Goal: Task Accomplishment & Management: Manage account settings

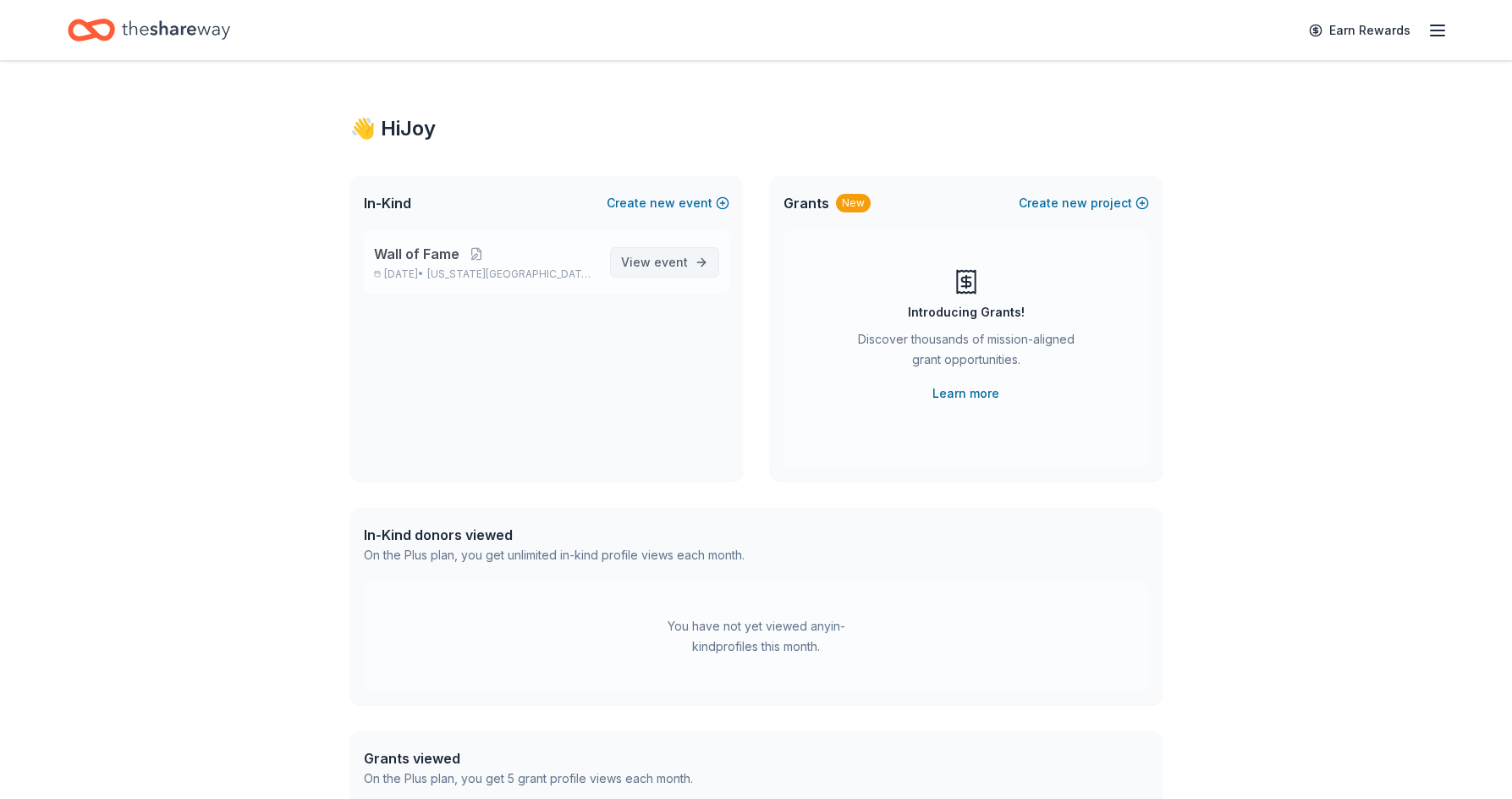
click at [649, 261] on span "View event" at bounding box center [654, 262] width 67 height 21
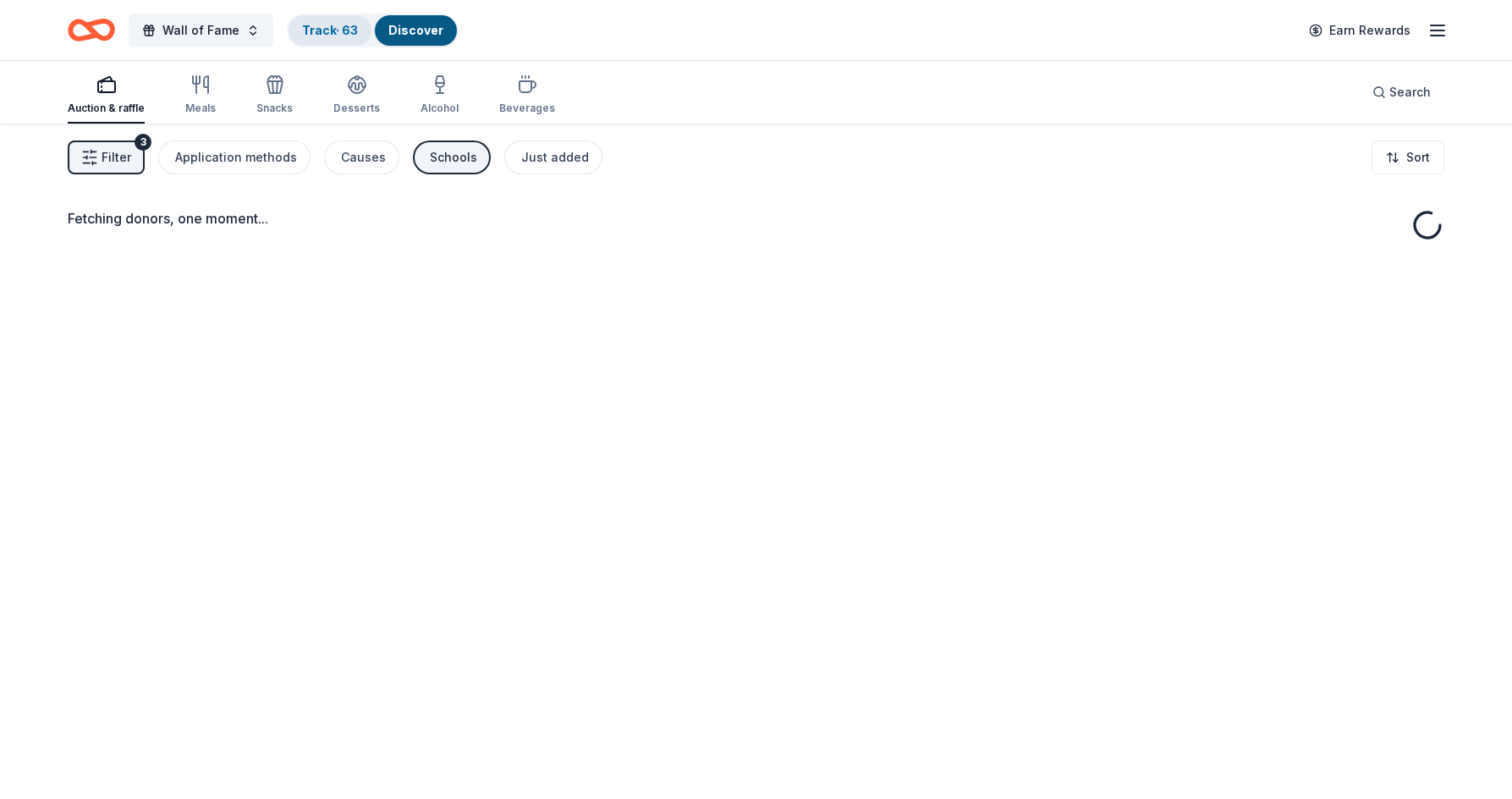
click at [307, 36] on link "Track · 63" at bounding box center [330, 30] width 56 height 14
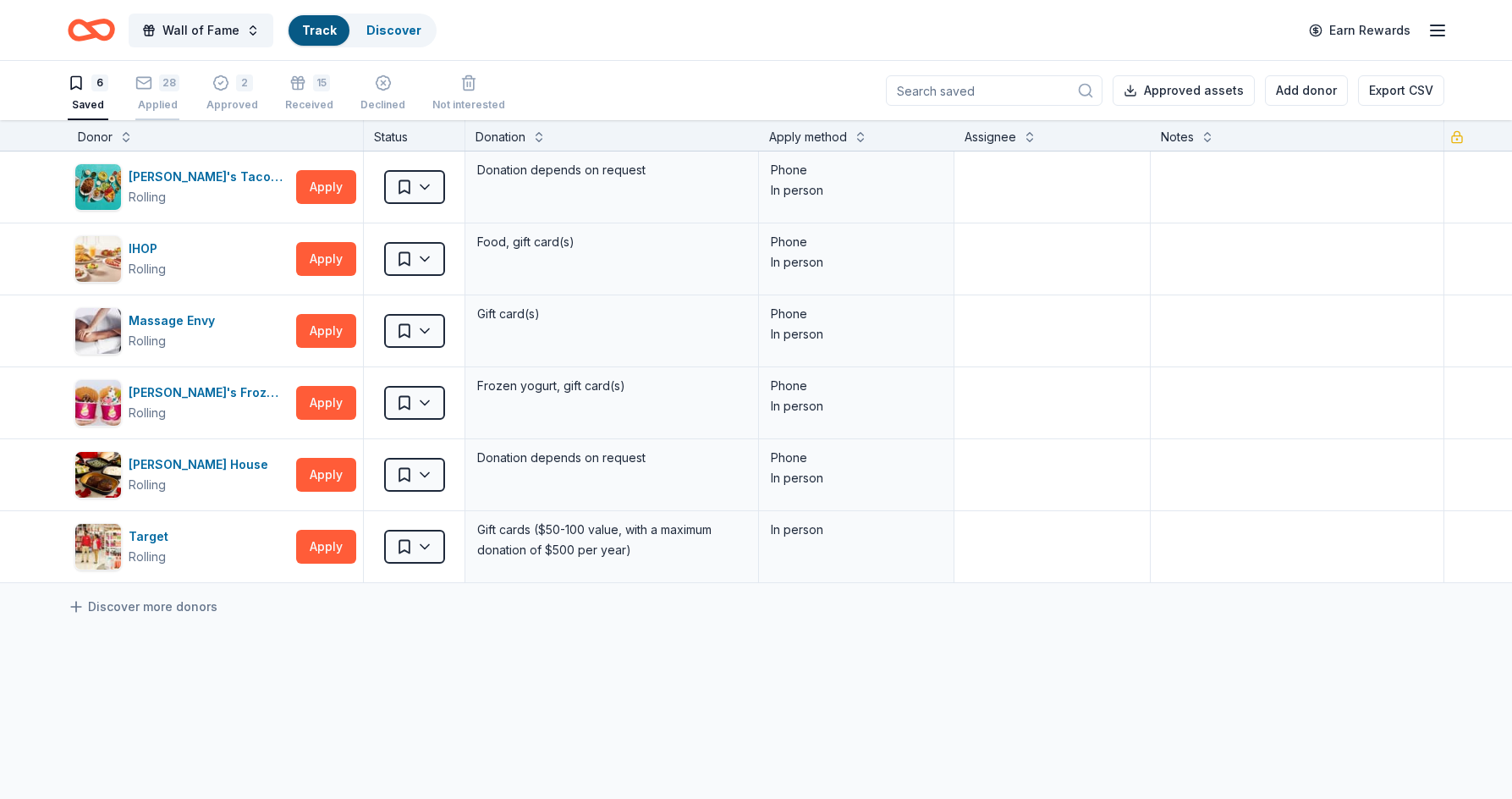
click at [165, 102] on div "Applied" at bounding box center [157, 104] width 44 height 13
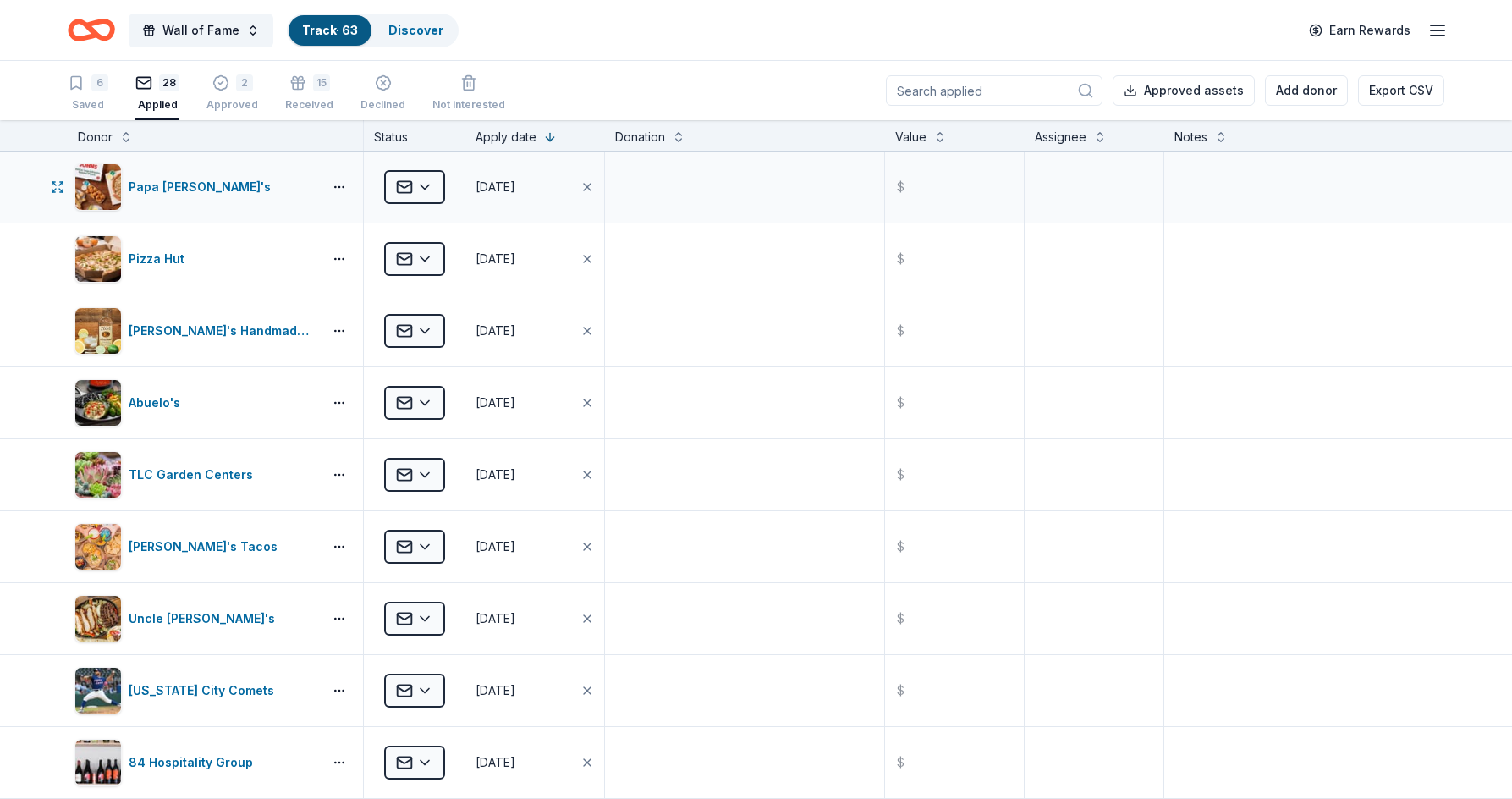
scroll to position [85, 0]
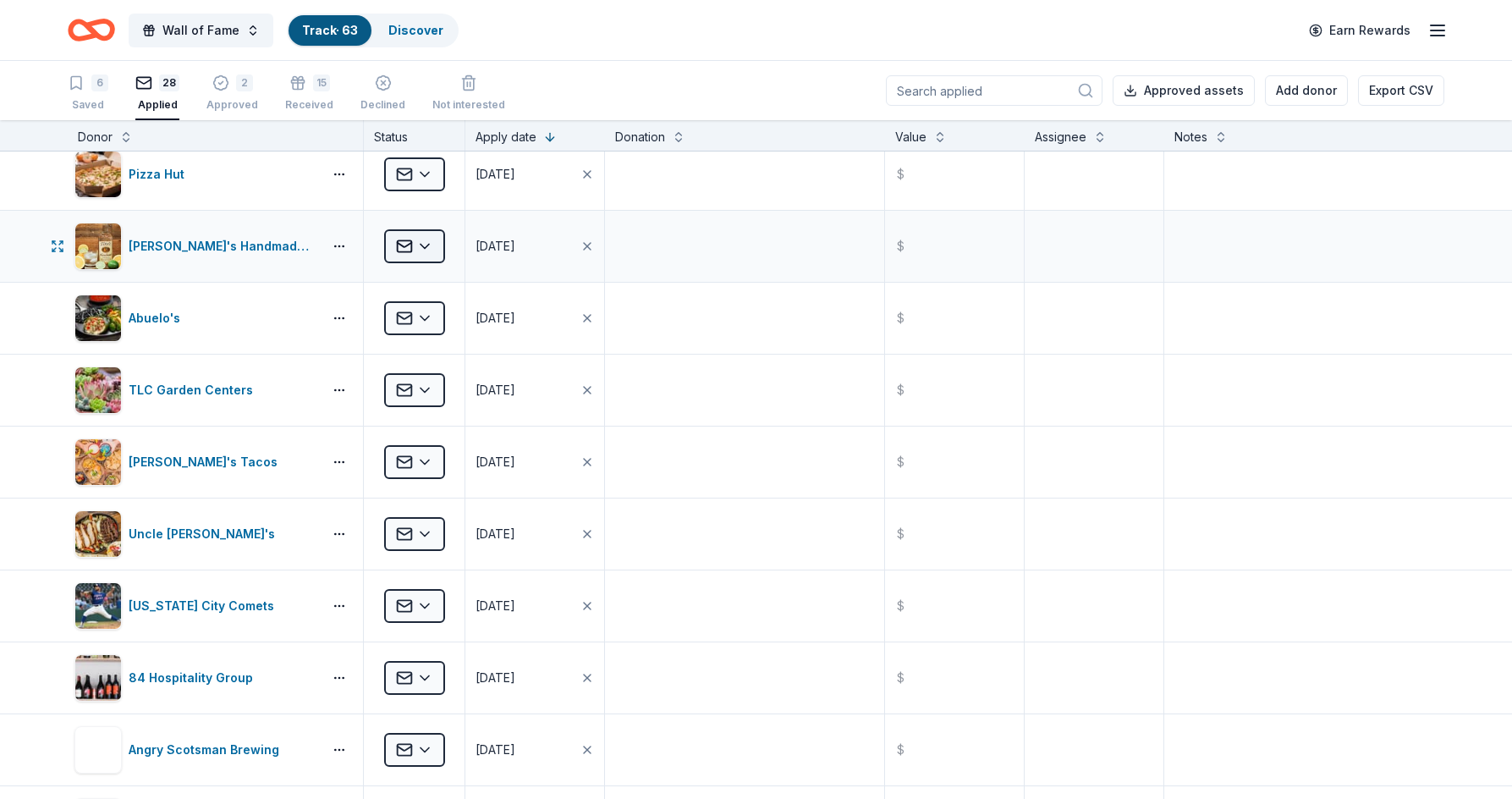
click at [426, 238] on html "Wall of Fame Track · 63 Discover Earn Rewards 6 Saved 28 Applied 2 Approved 15 …" at bounding box center [756, 400] width 1512 height 799
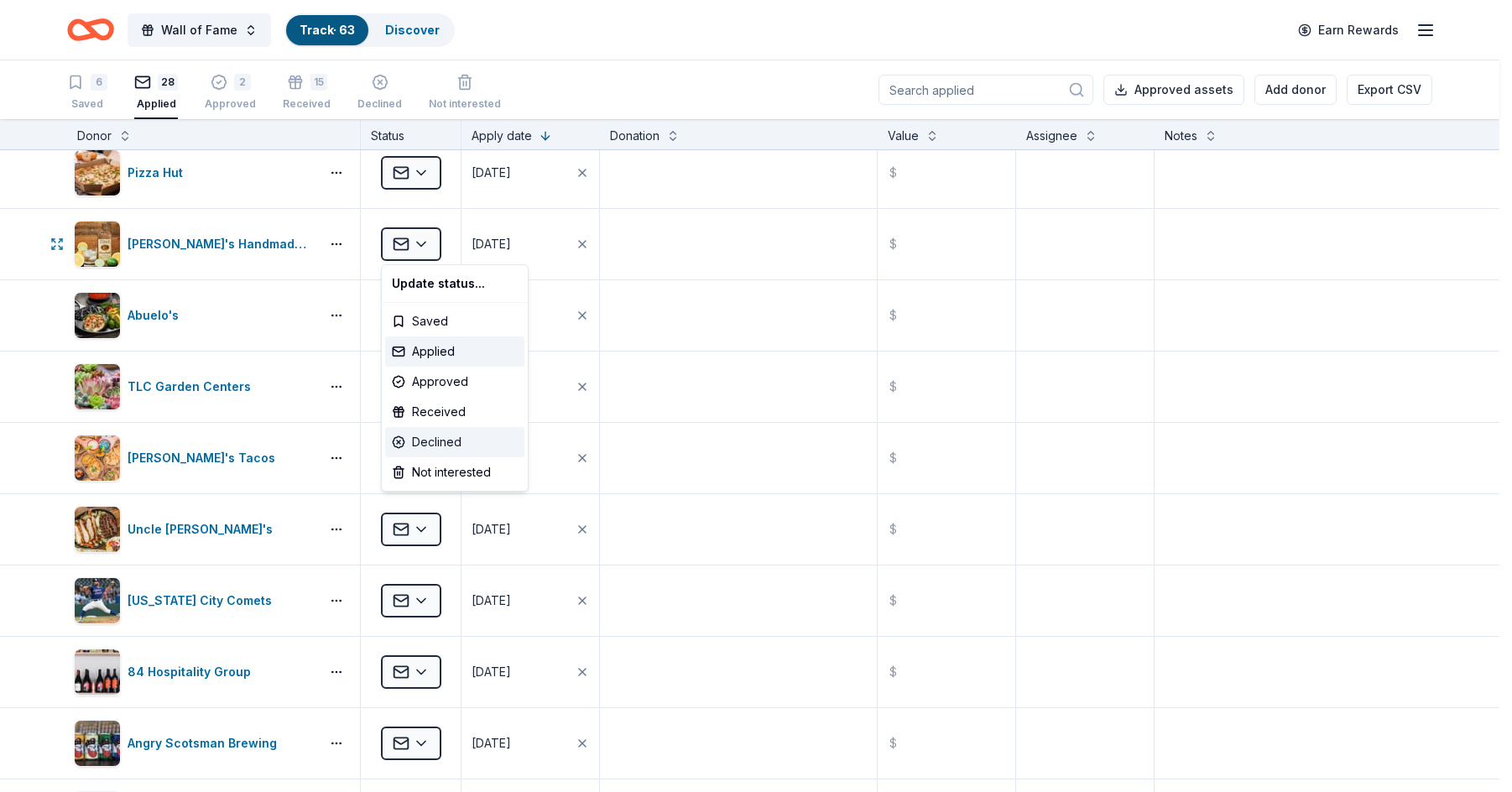
click at [451, 433] on div "Declined" at bounding box center [455, 442] width 139 height 30
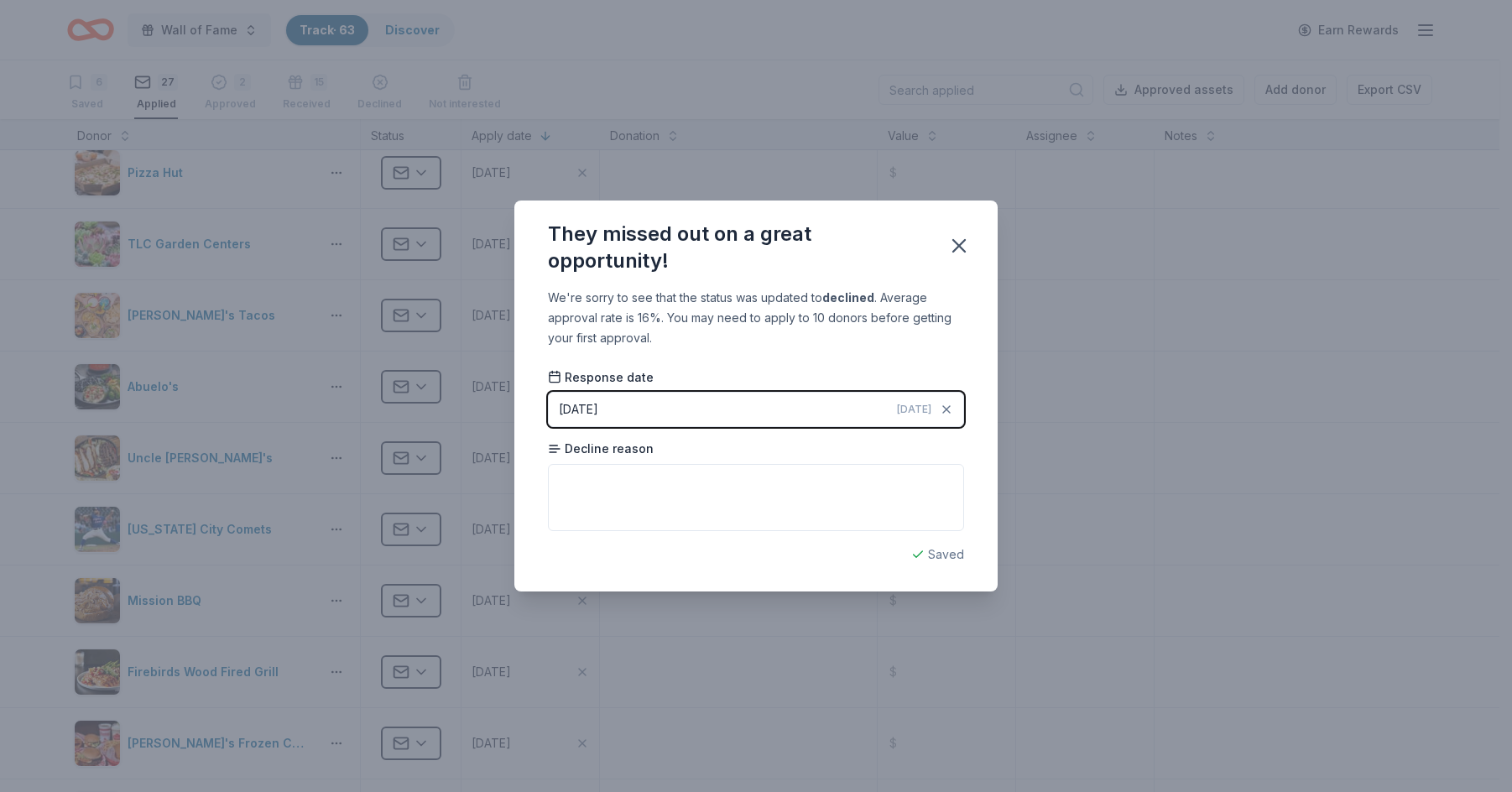
drag, startPoint x: 981, startPoint y: 508, endPoint x: 981, endPoint y: 439, distance: 69.0
click at [981, 507] on div "We're sorry to see that the status was updated to declined . Average approval r…" at bounding box center [756, 440] width 483 height 303
click at [963, 240] on icon "button" at bounding box center [959, 245] width 23 height 23
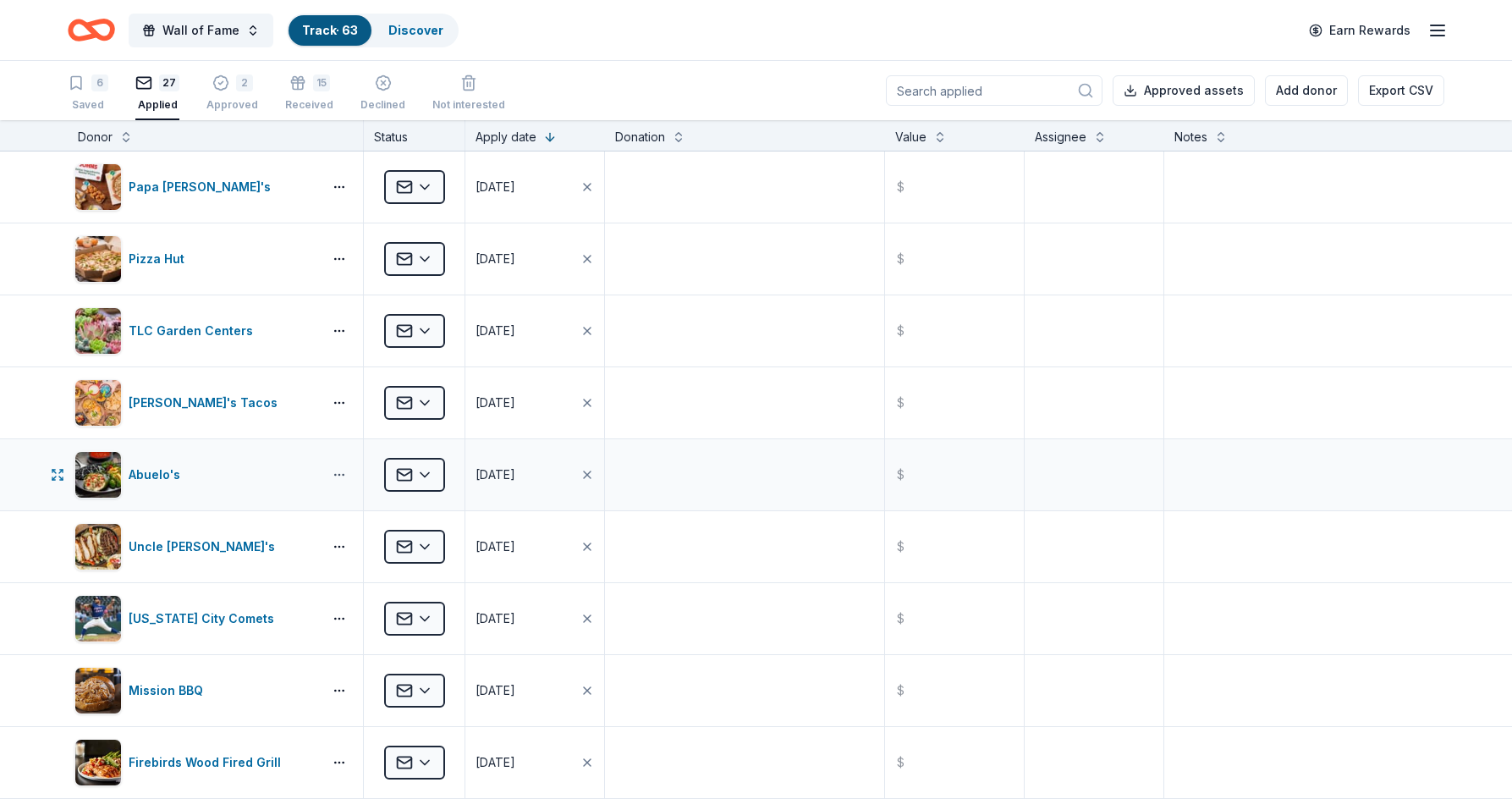
scroll to position [254, 0]
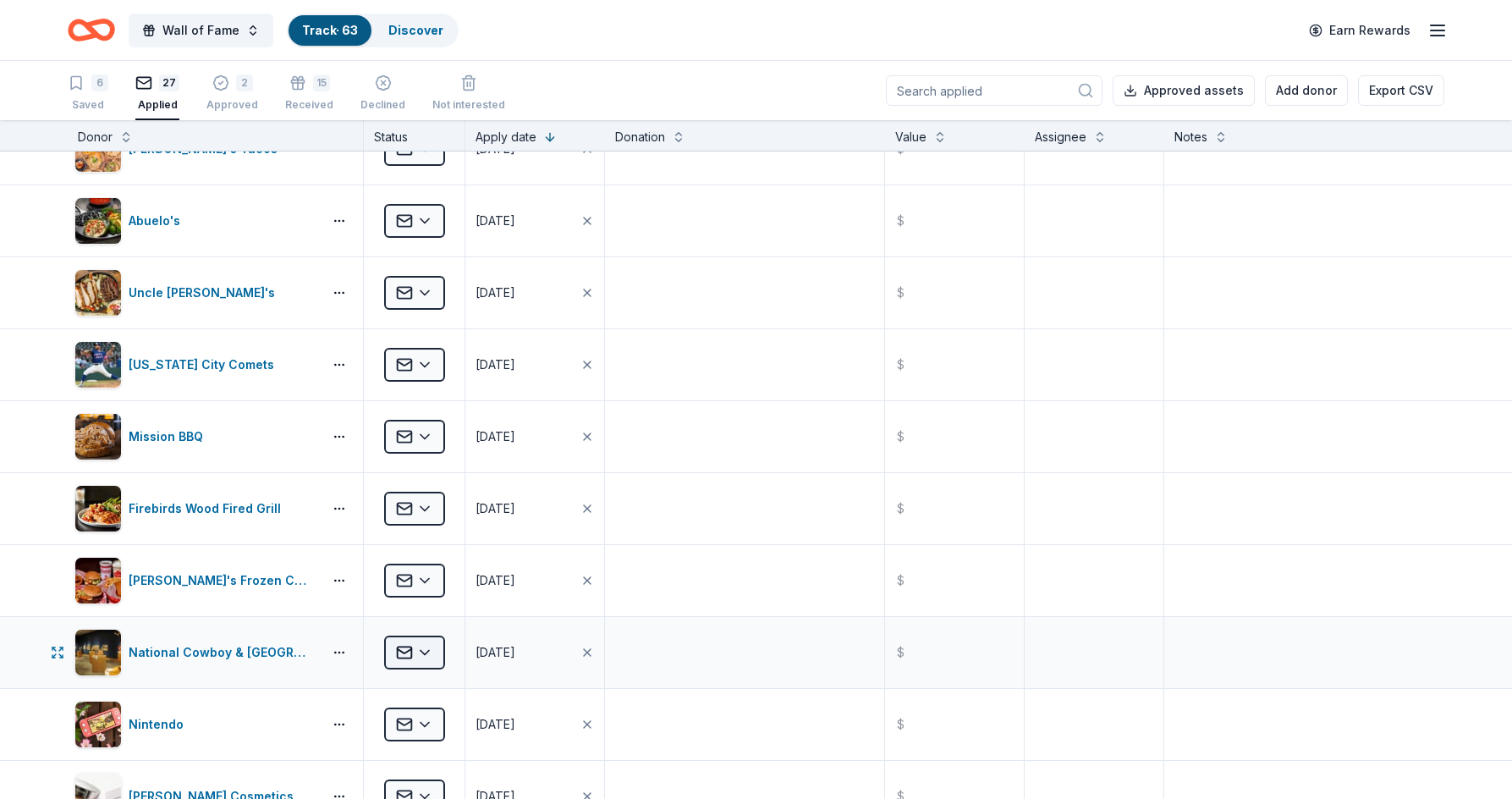
click at [439, 655] on html "Wall of Fame Track · 63 Discover Earn Rewards 6 Saved 27 Applied 2 Approved 15 …" at bounding box center [756, 400] width 1512 height 799
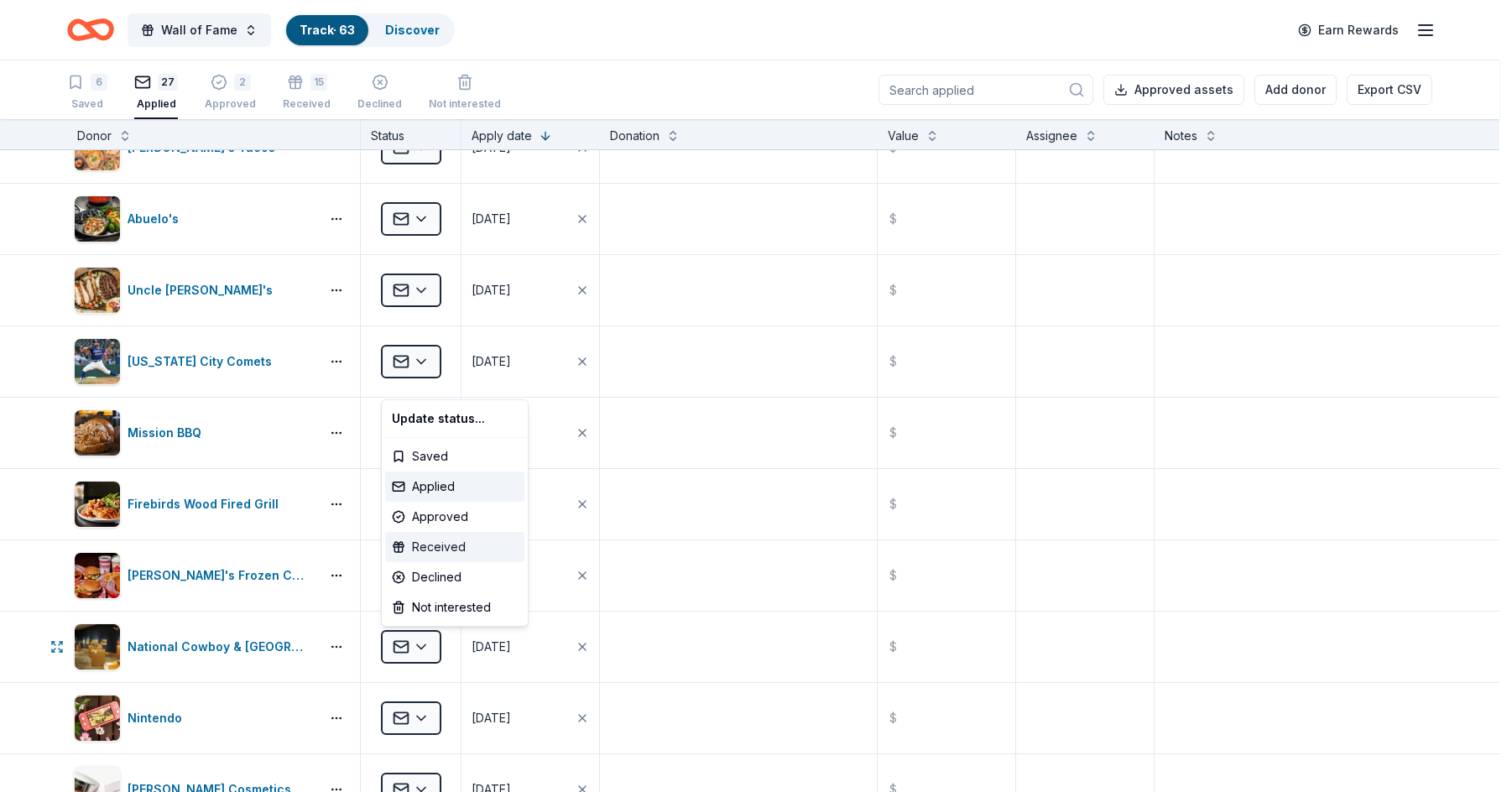
click at [430, 537] on div "Received" at bounding box center [455, 547] width 139 height 30
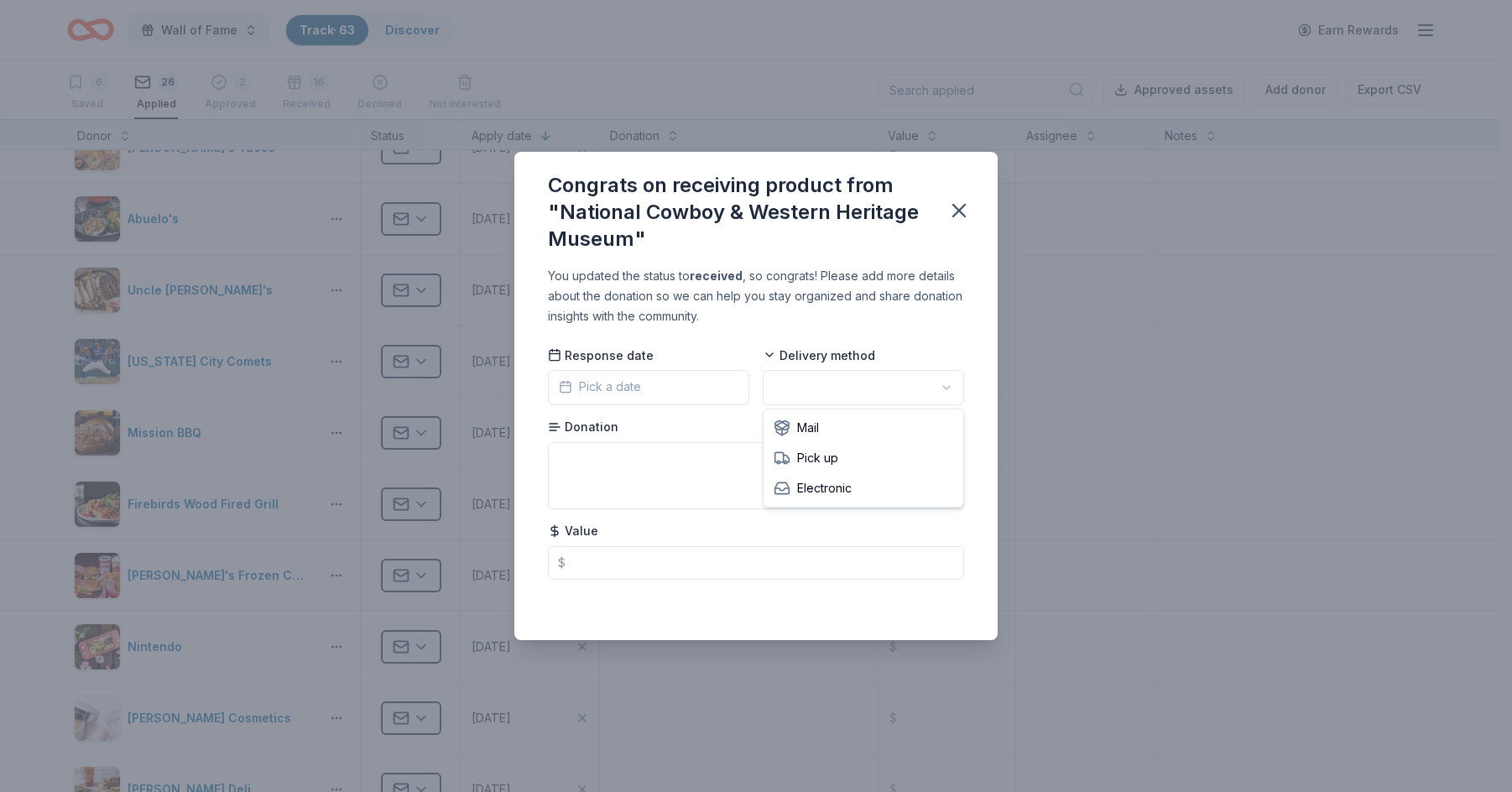
click at [774, 384] on html "Wall of Fame Track · 63 Discover Earn Rewards 6 Saved 26 Applied 2 Approved 16 …" at bounding box center [756, 396] width 1512 height 792
click at [741, 473] on textarea at bounding box center [756, 475] width 417 height 67
type textarea "4 tickets"
drag, startPoint x: 975, startPoint y: 377, endPoint x: 976, endPoint y: 363, distance: 14.0
click at [976, 377] on div "You updated the status to received , so congrats! Please add more details about…" at bounding box center [756, 452] width 483 height 374
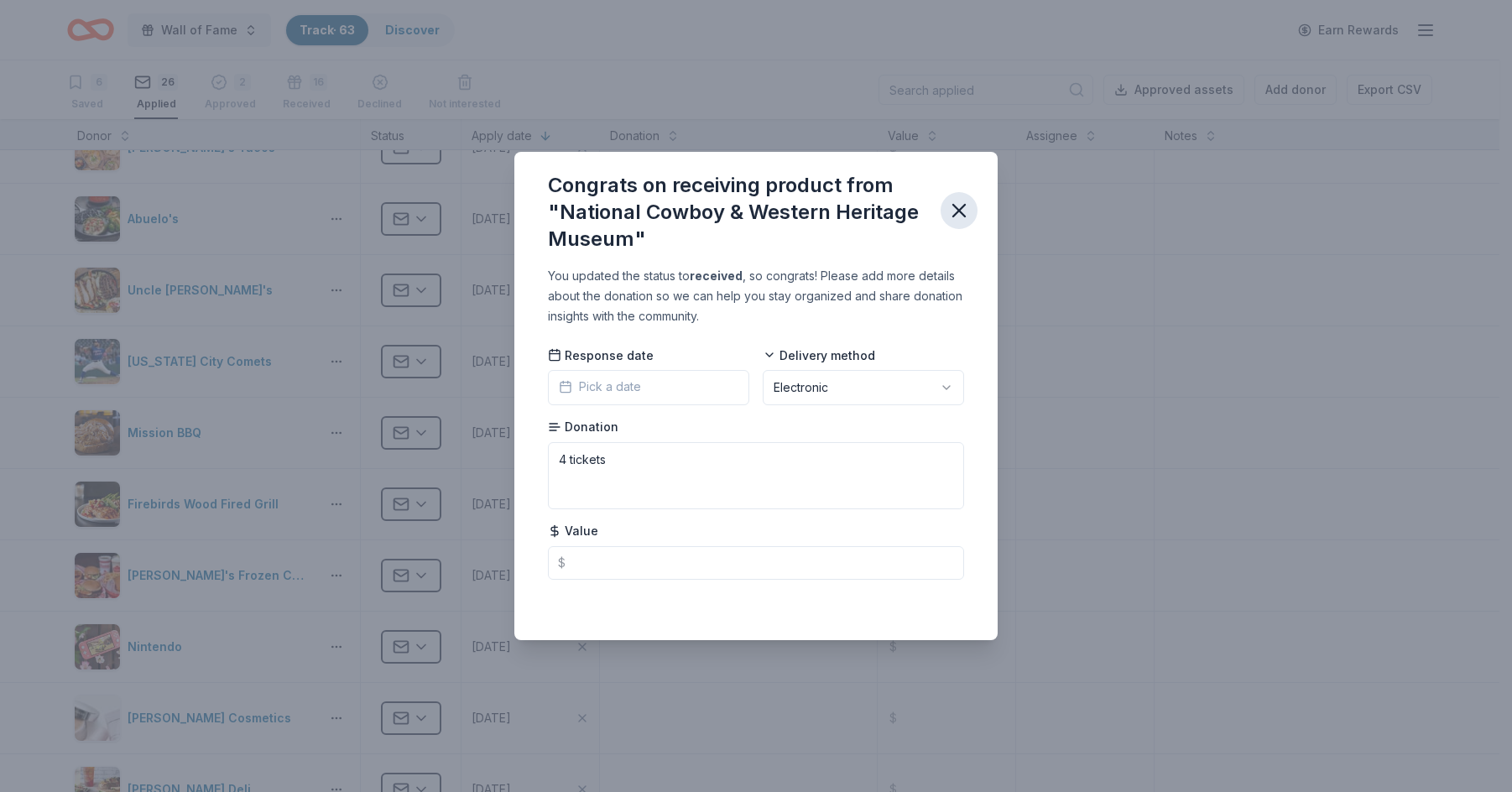
click at [963, 211] on icon "button" at bounding box center [959, 210] width 23 height 23
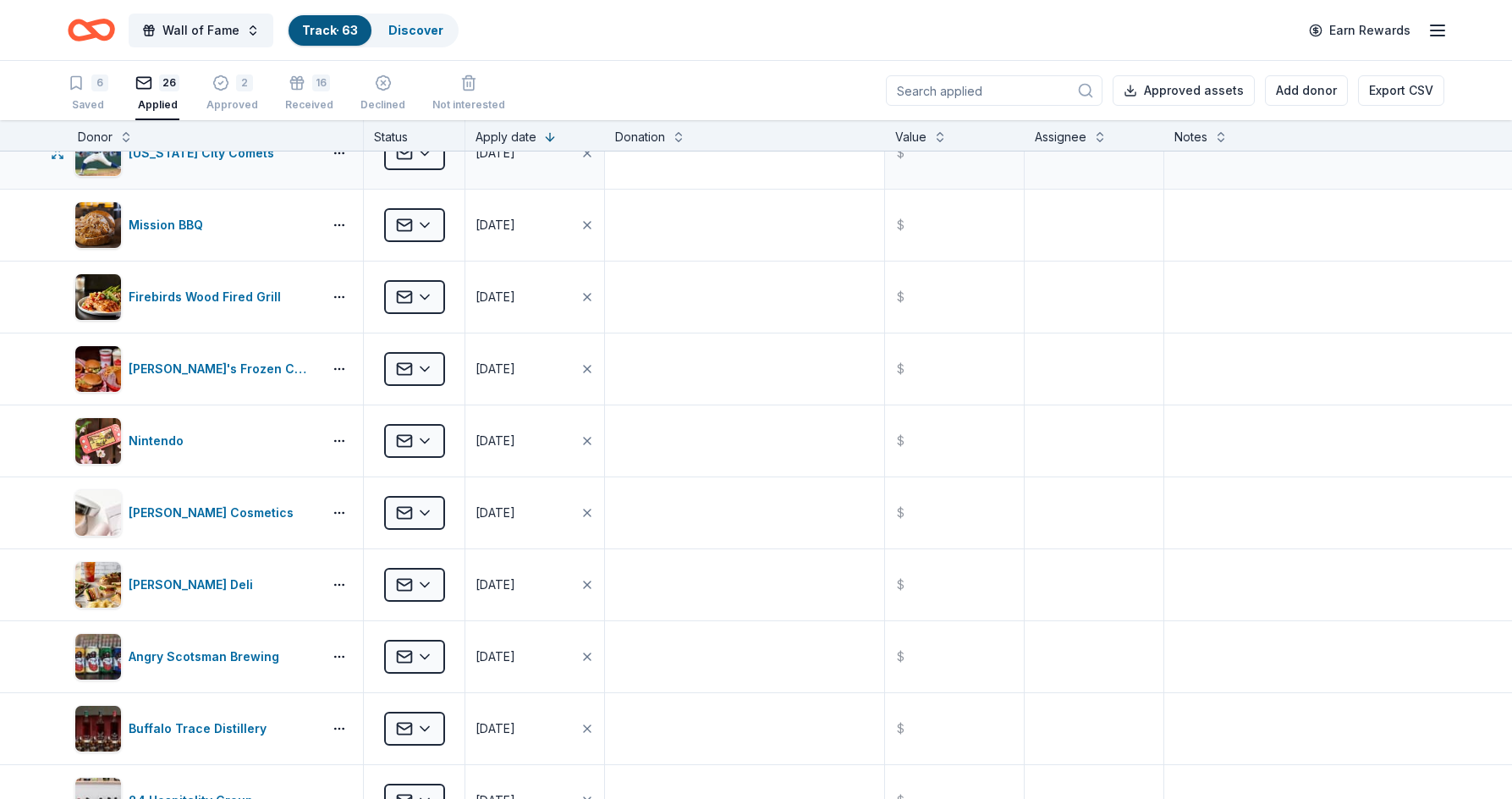
scroll to position [507, 0]
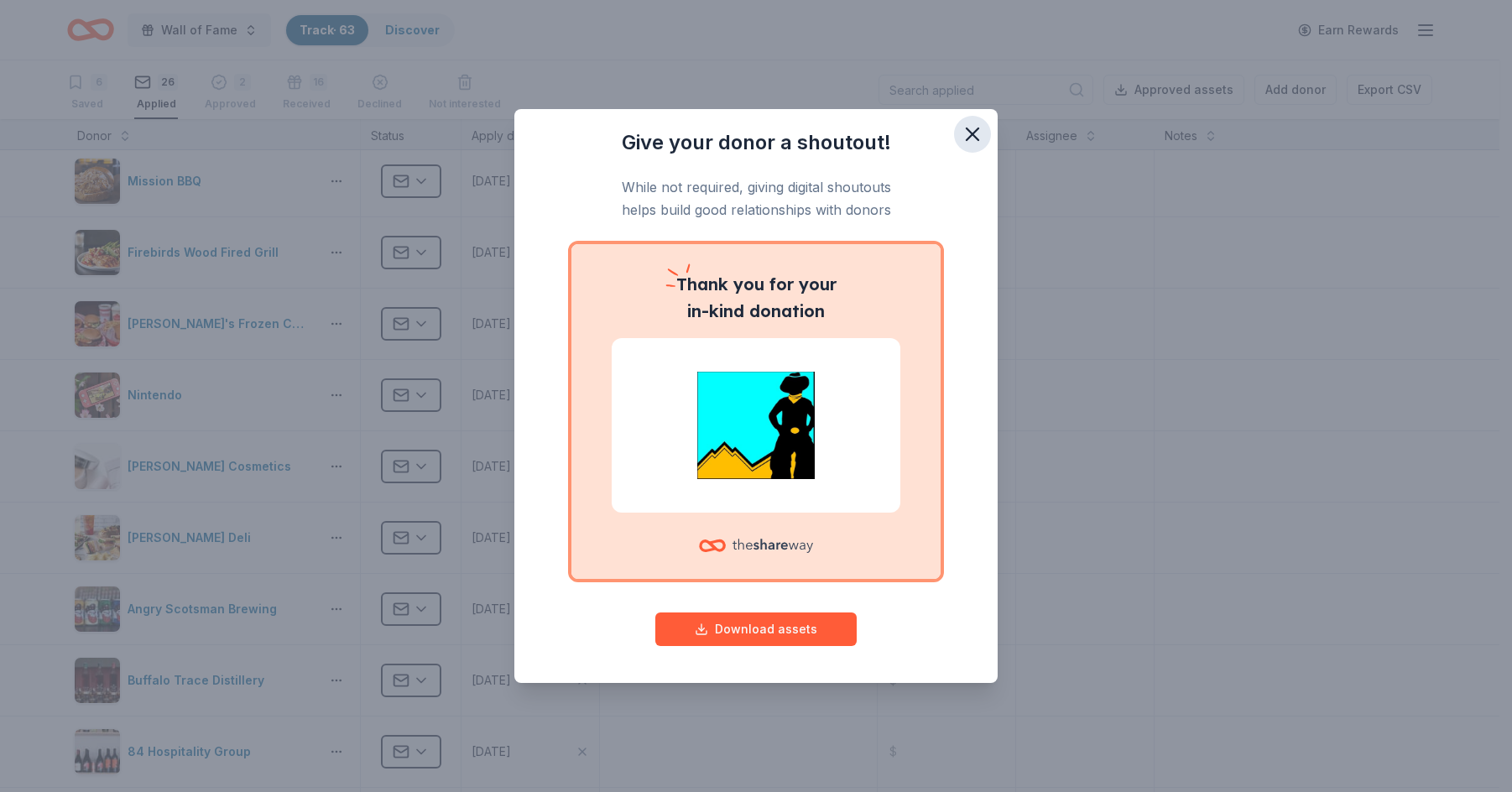
click at [960, 128] on button "button" at bounding box center [971, 134] width 37 height 37
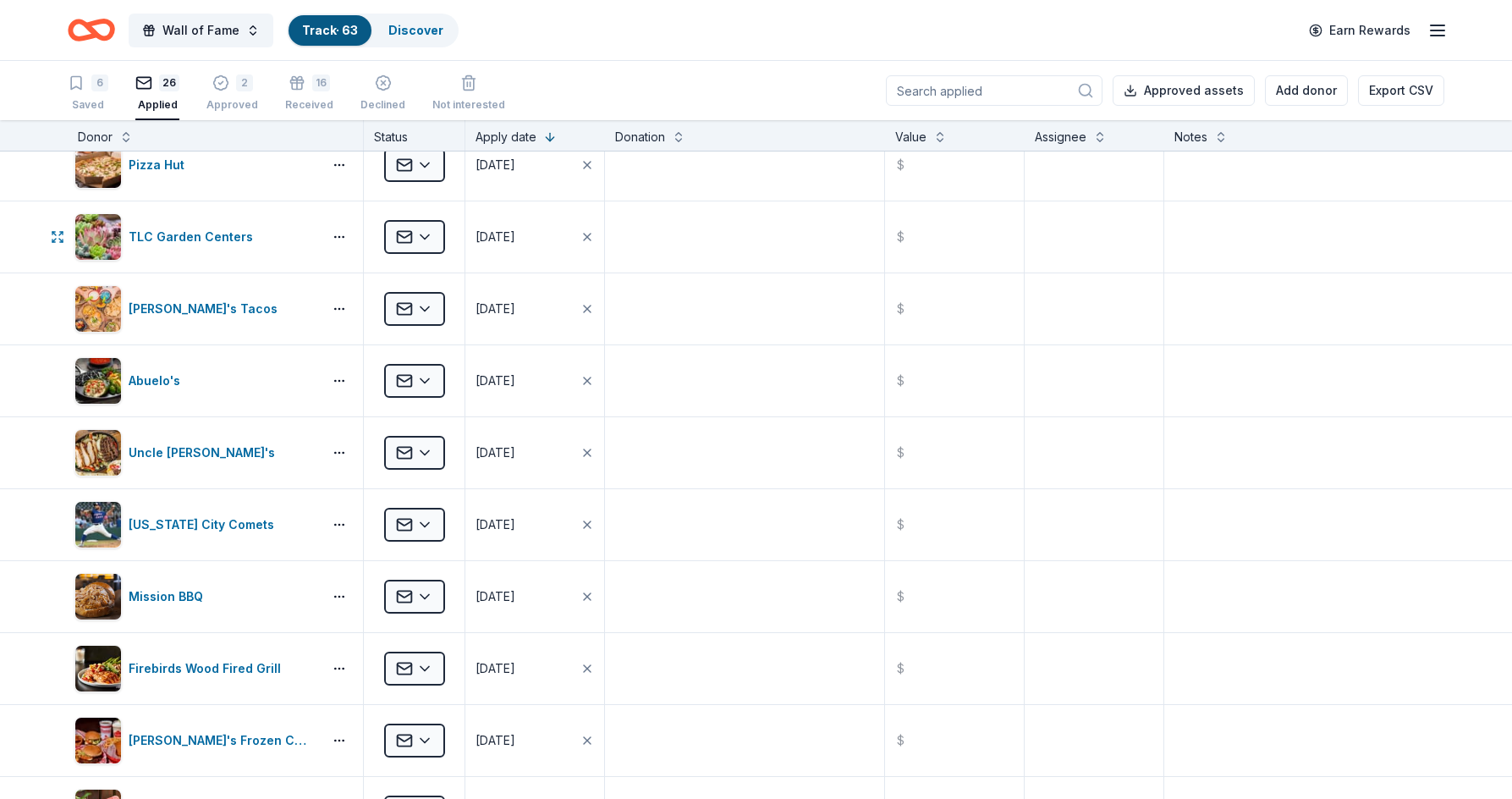
scroll to position [0, 0]
